Goal: Navigation & Orientation: Go to known website

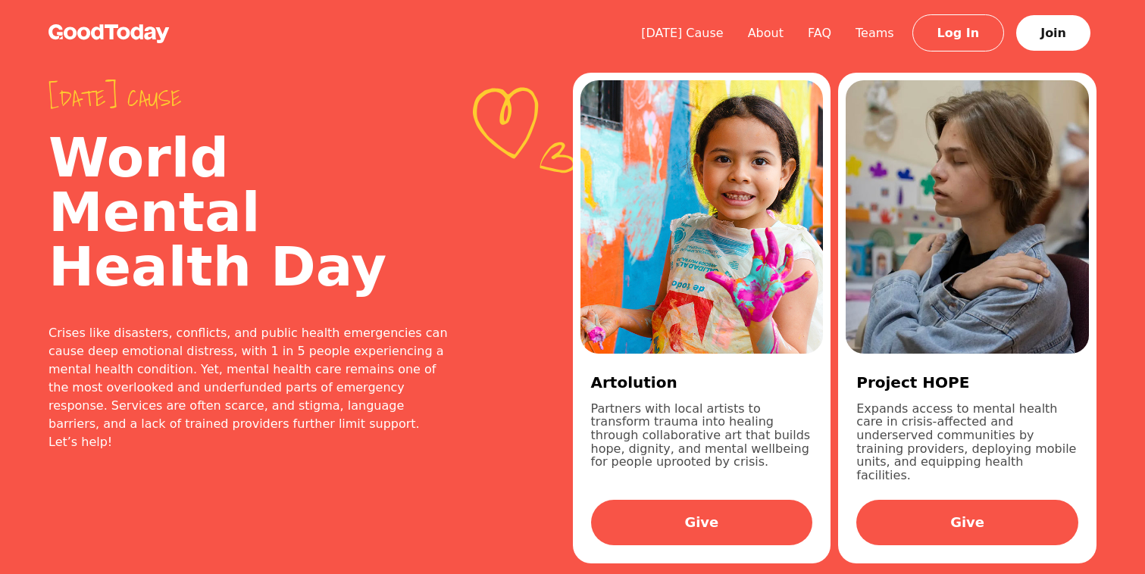
click at [131, 39] on img at bounding box center [109, 33] width 121 height 19
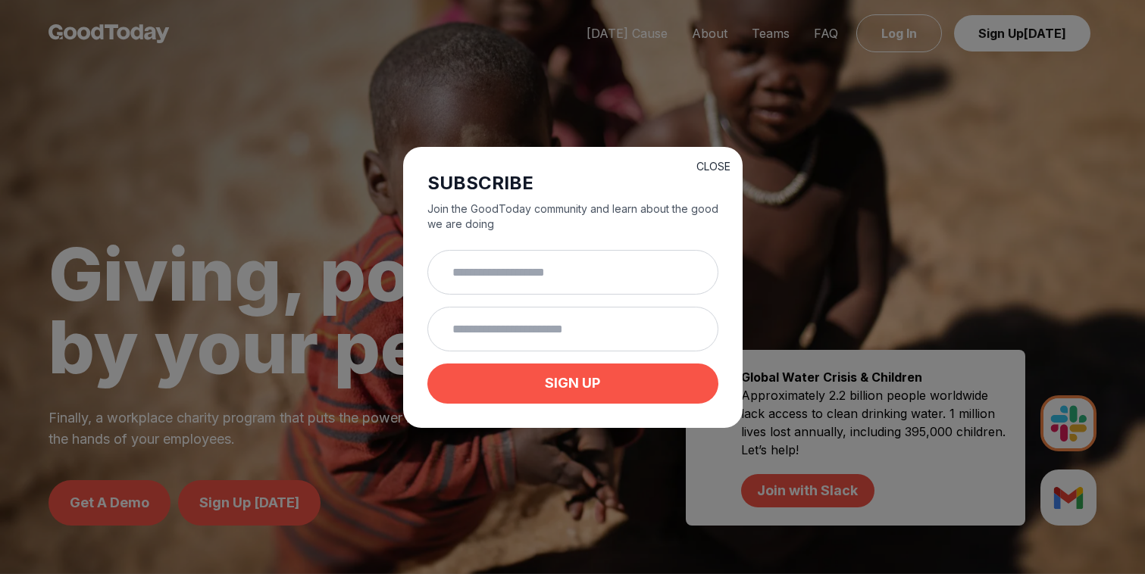
click at [719, 164] on button "CLOSE" at bounding box center [713, 166] width 34 height 15
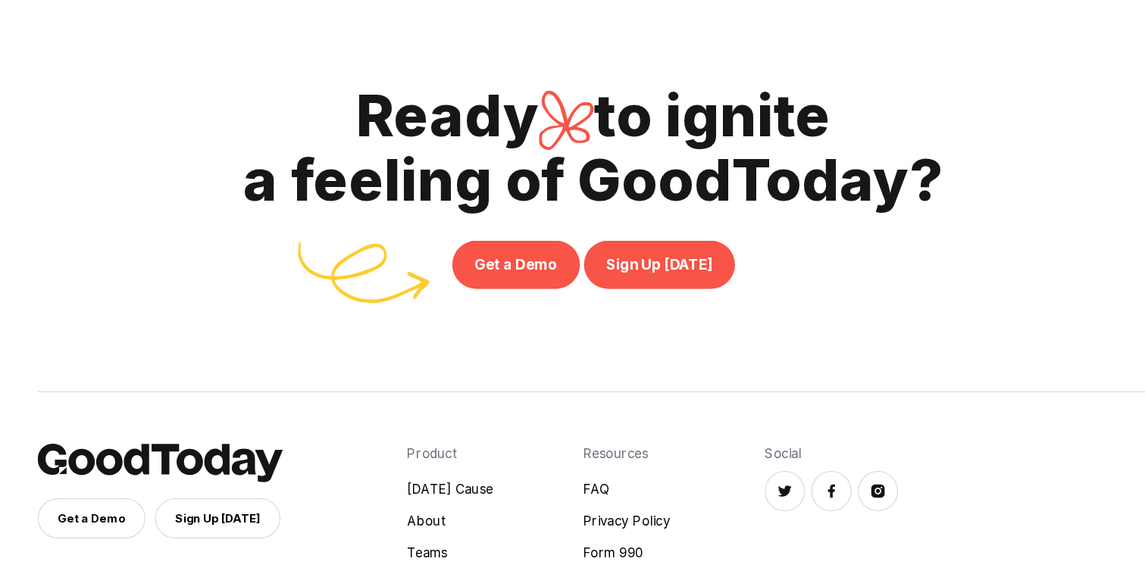
scroll to position [5227, 0]
